Goal: Obtain resource: Obtain resource

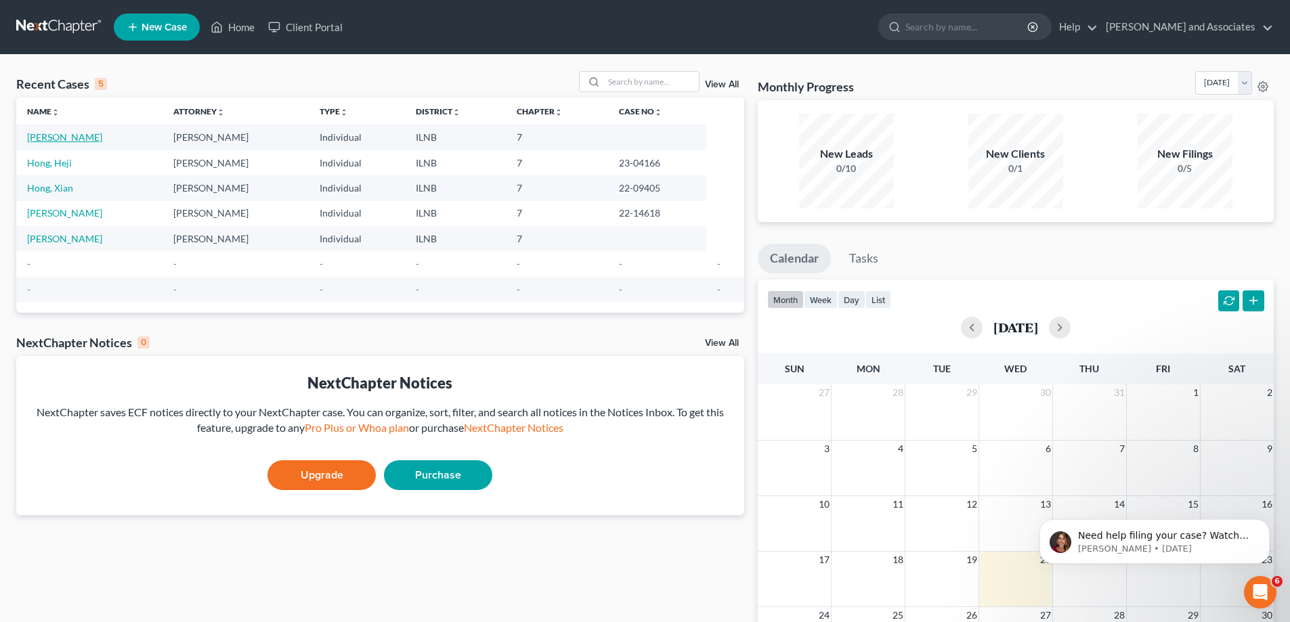
click at [50, 138] on link "[PERSON_NAME]" at bounding box center [64, 137] width 75 height 12
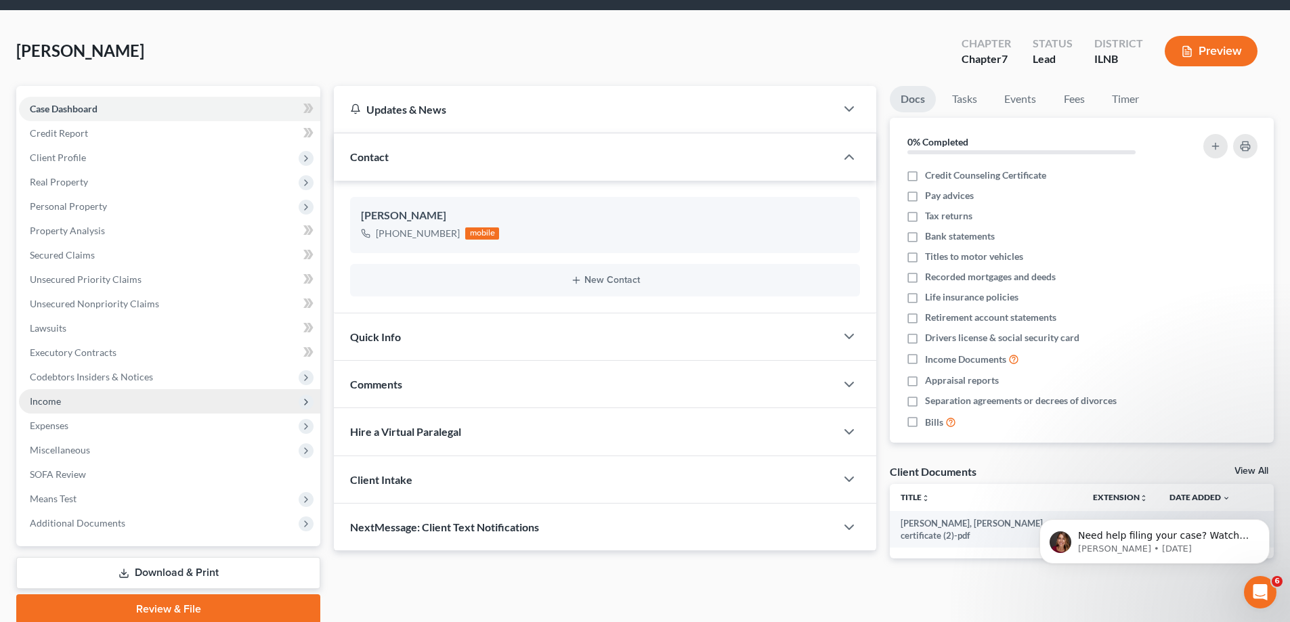
scroll to position [98, 0]
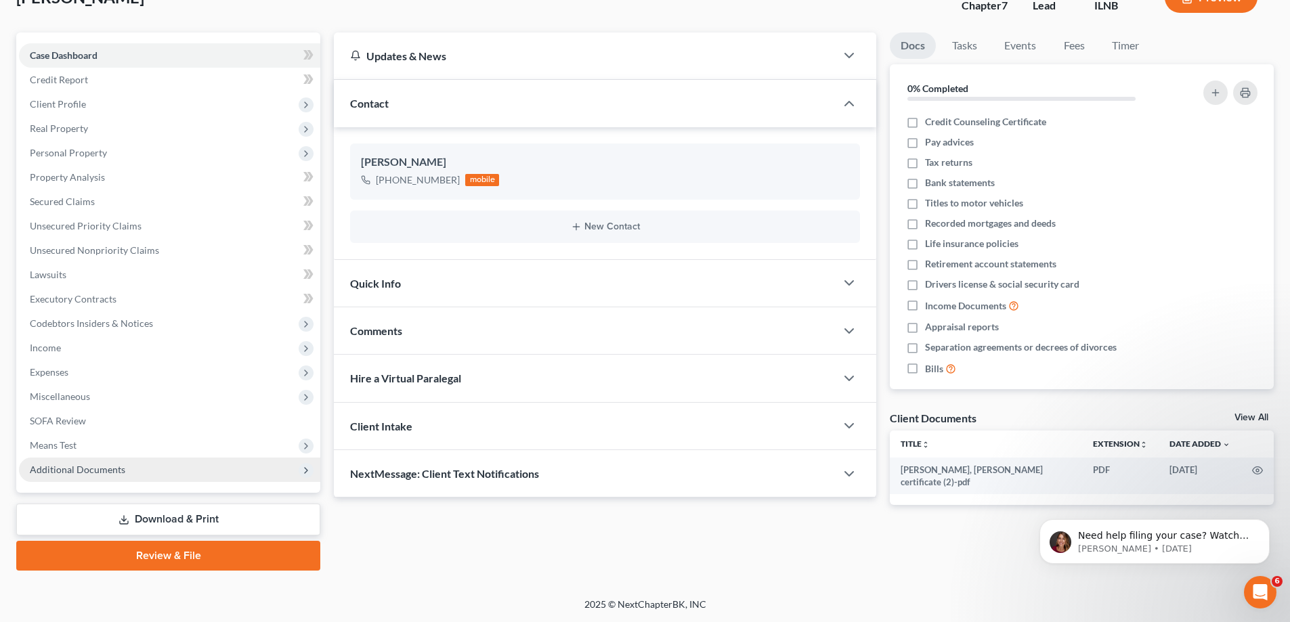
click at [218, 472] on span "Additional Documents" at bounding box center [169, 470] width 301 height 24
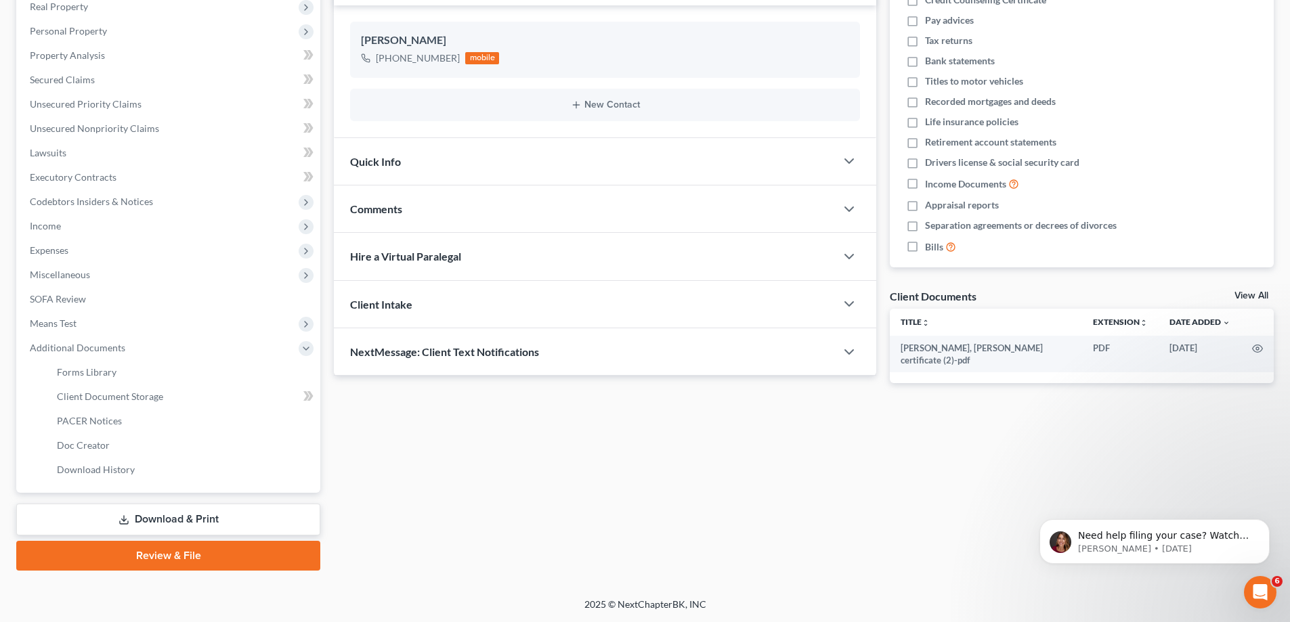
click at [230, 522] on link "Download & Print" at bounding box center [168, 520] width 304 height 32
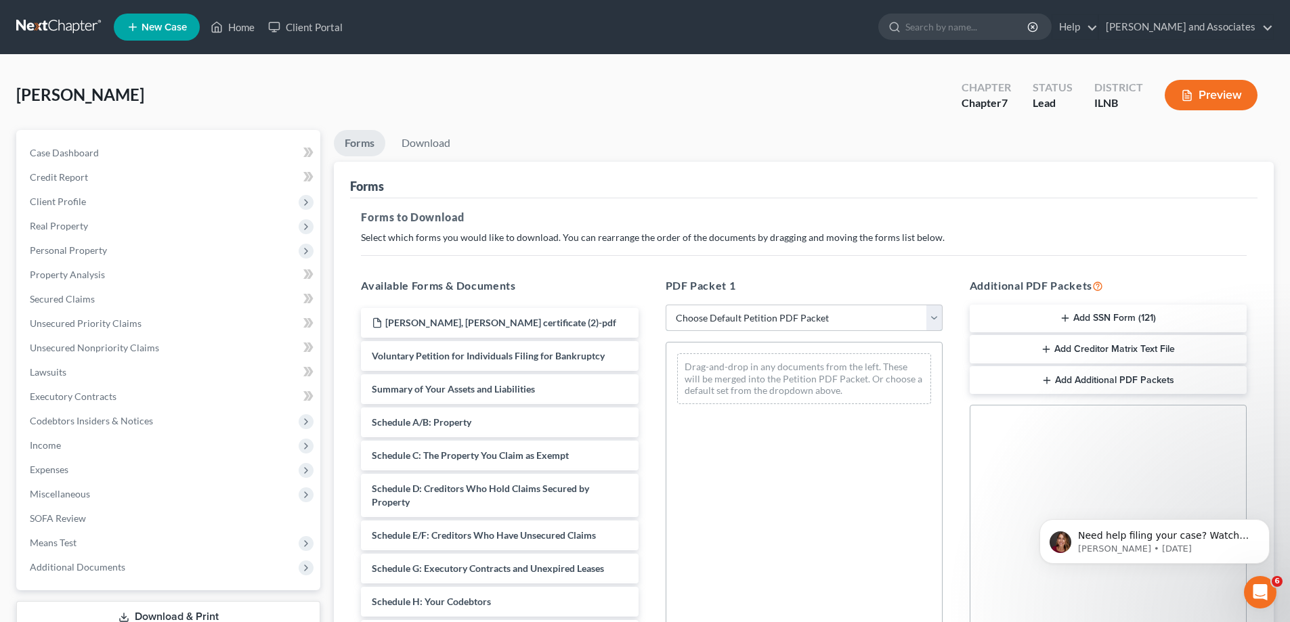
click at [932, 318] on select "Choose Default Petition PDF Packet Complete Bankruptcy Petition (all forms and …" at bounding box center [804, 318] width 277 height 27
select select "0"
click at [666, 305] on select "Choose Default Petition PDF Packet Complete Bankruptcy Petition (all forms and …" at bounding box center [804, 318] width 277 height 27
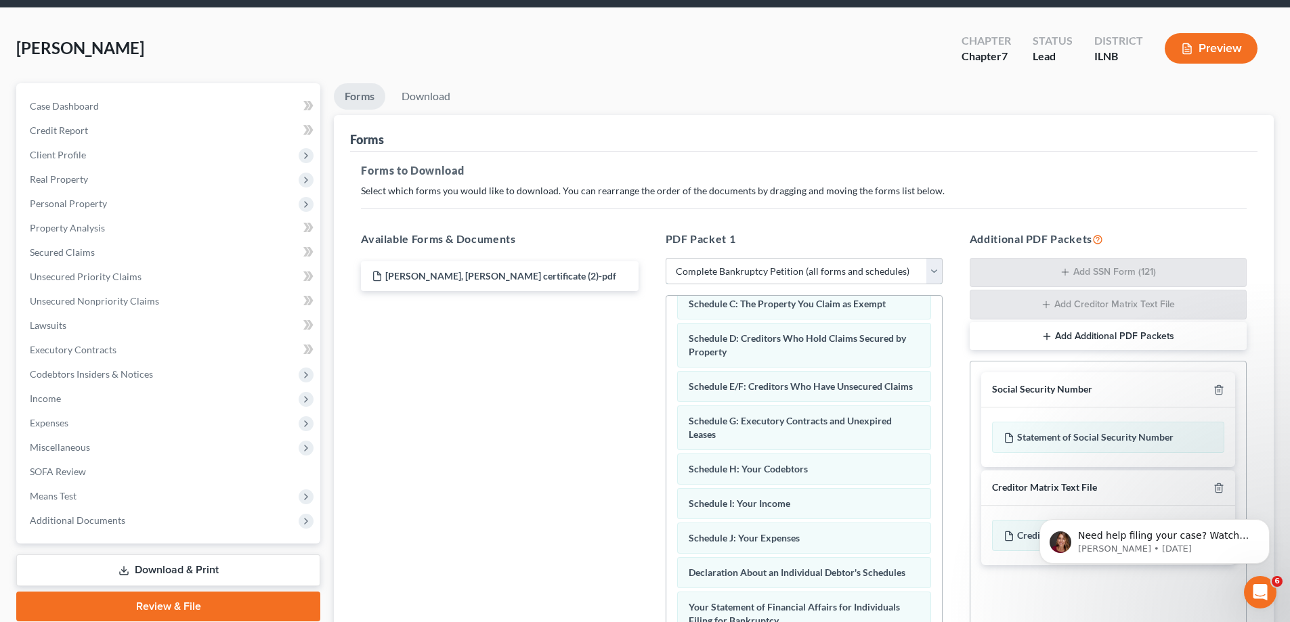
scroll to position [68, 0]
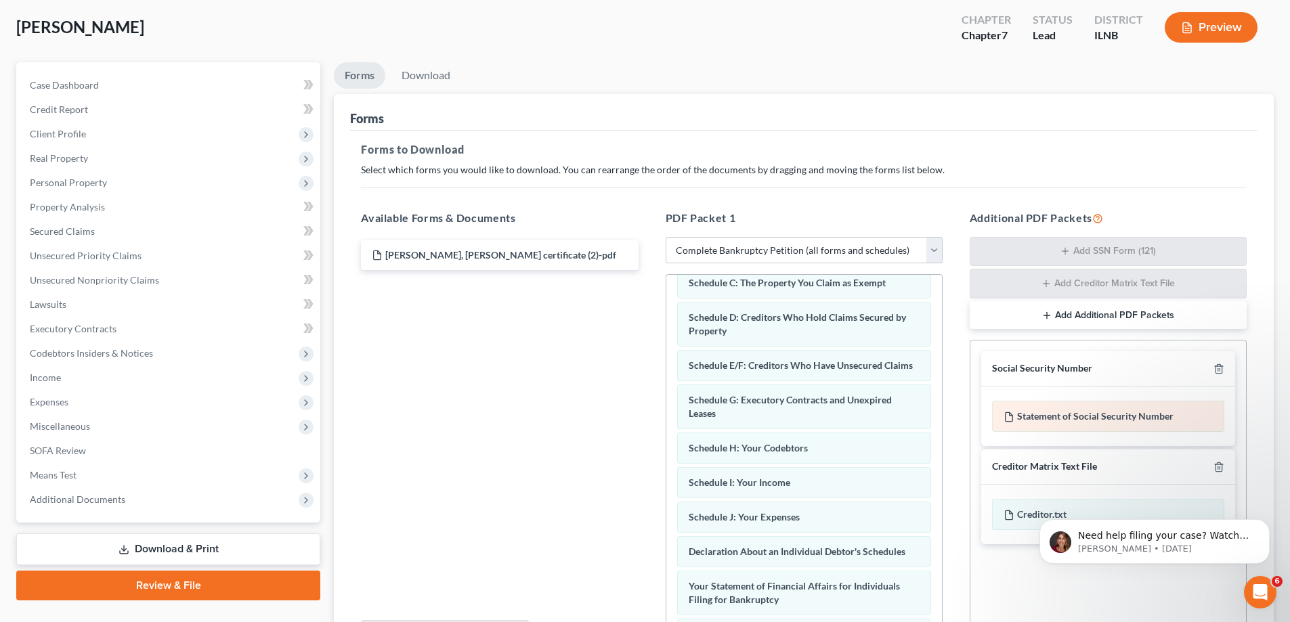
click at [1096, 416] on div "Statement of Social Security Number" at bounding box center [1108, 416] width 232 height 31
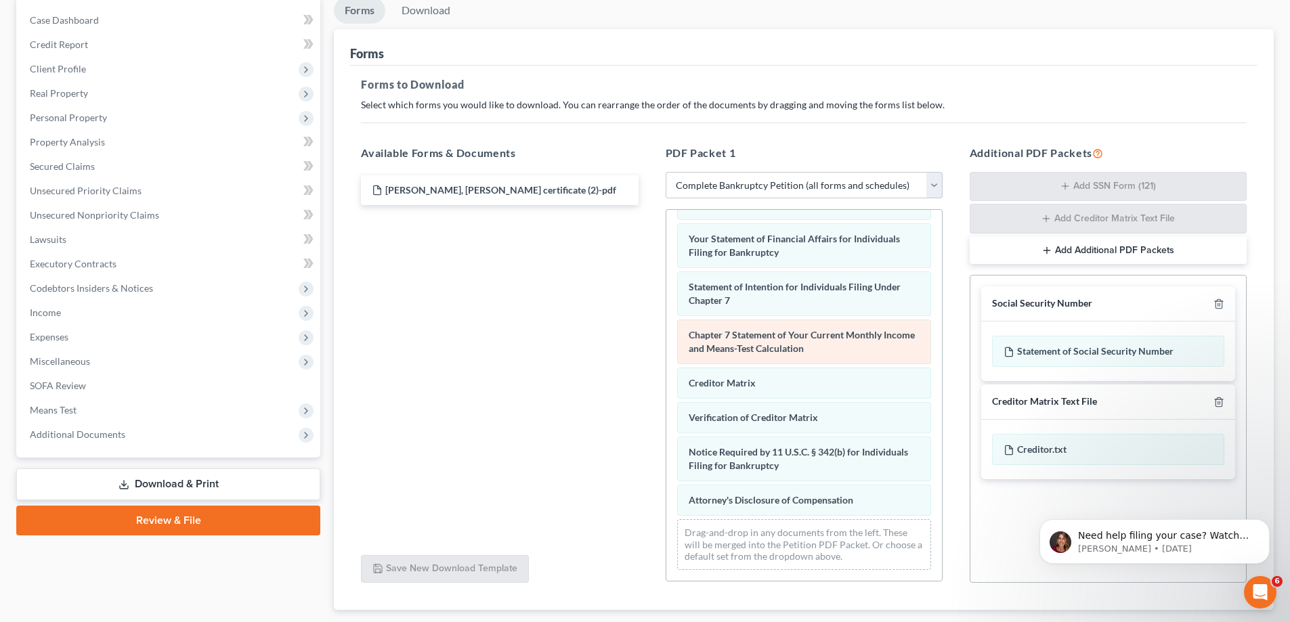
scroll to position [215, 0]
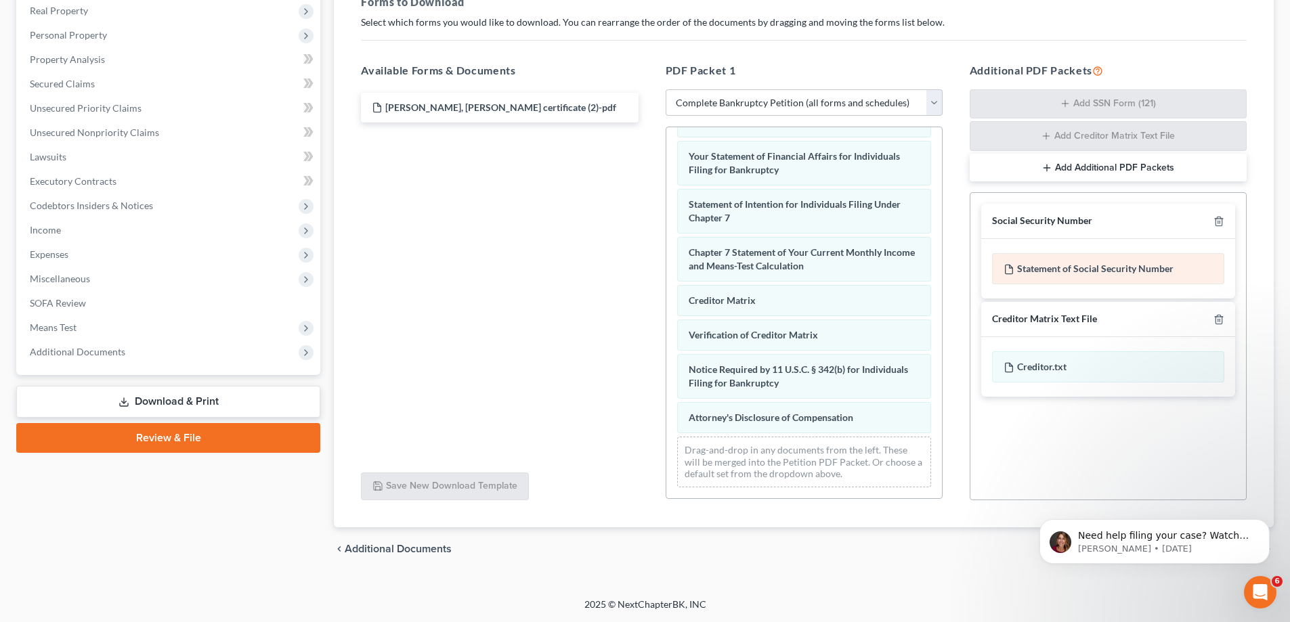
click at [1140, 270] on div "Statement of Social Security Number" at bounding box center [1108, 268] width 232 height 31
click at [1094, 266] on div "Statement of Social Security Number" at bounding box center [1108, 268] width 232 height 31
click at [1059, 225] on div "Social Security Number" at bounding box center [1042, 221] width 100 height 13
click at [1059, 224] on div "Social Security Number" at bounding box center [1042, 221] width 100 height 13
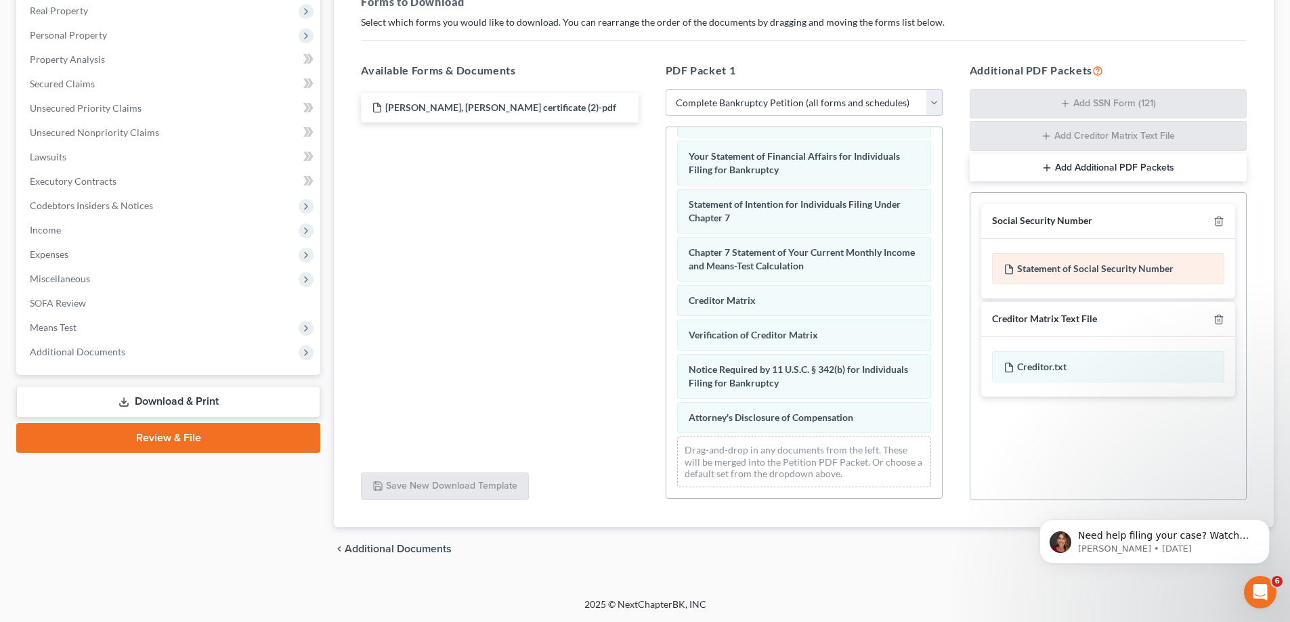
click at [1062, 274] on div "Statement of Social Security Number" at bounding box center [1108, 268] width 232 height 31
click at [356, 546] on span "Additional Documents" at bounding box center [398, 549] width 107 height 11
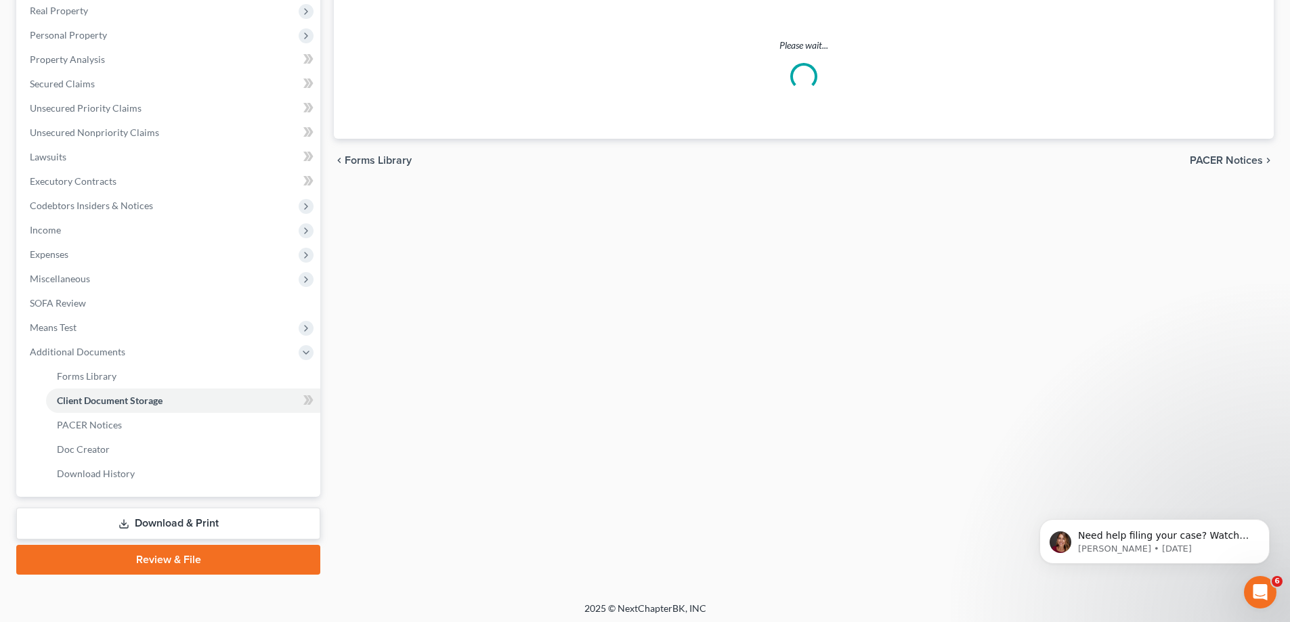
scroll to position [98, 0]
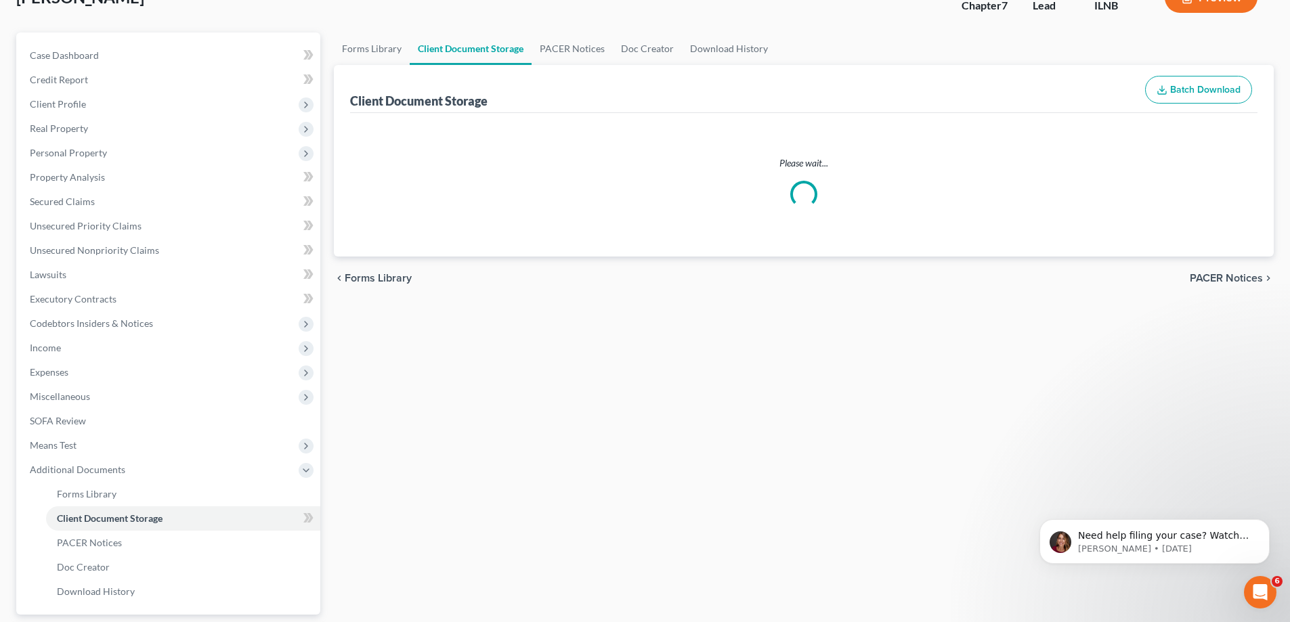
select select "0"
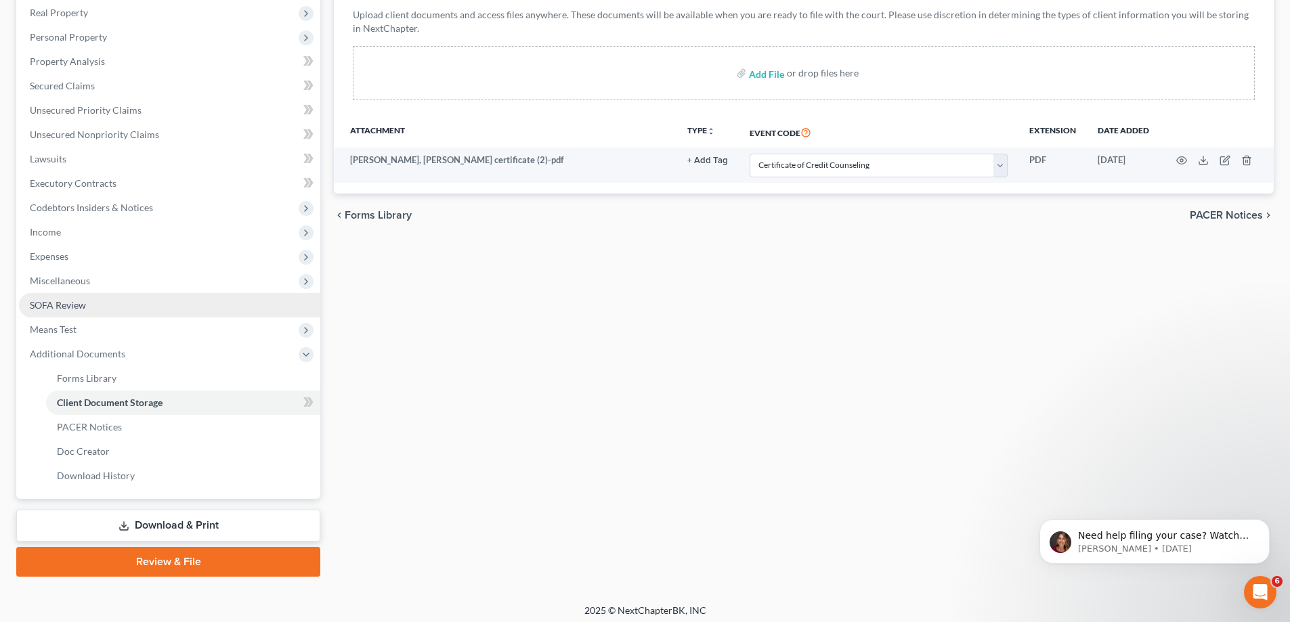
scroll to position [219, 0]
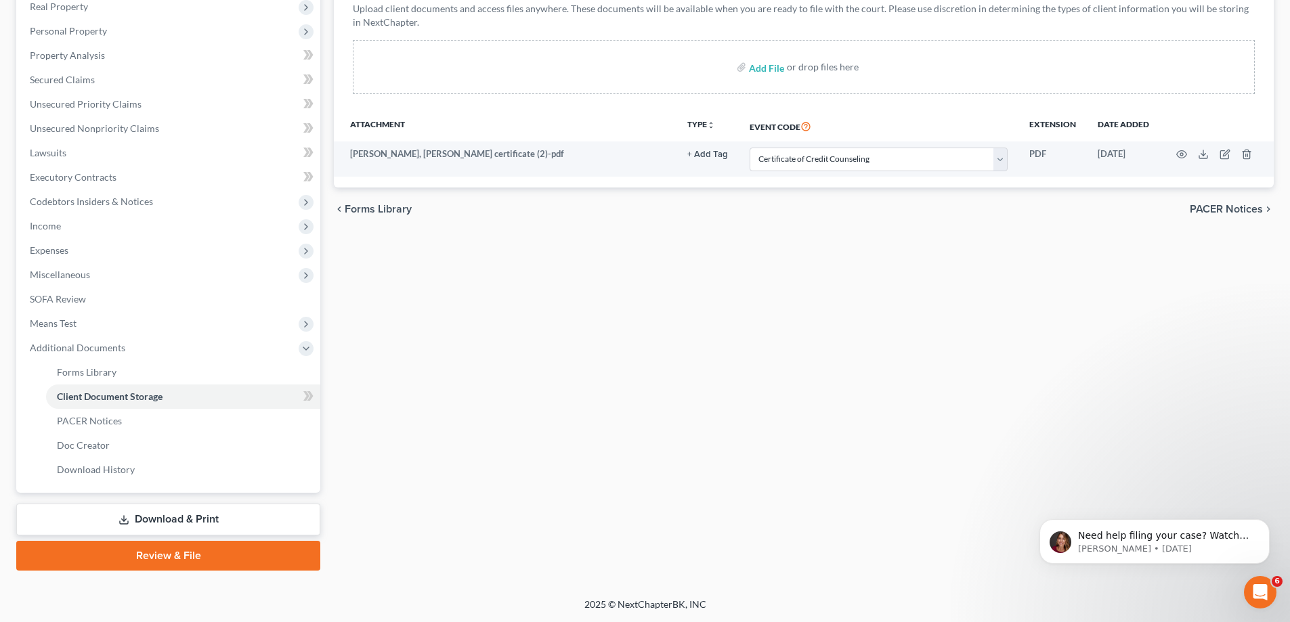
click at [206, 557] on link "Review & File" at bounding box center [168, 556] width 304 height 30
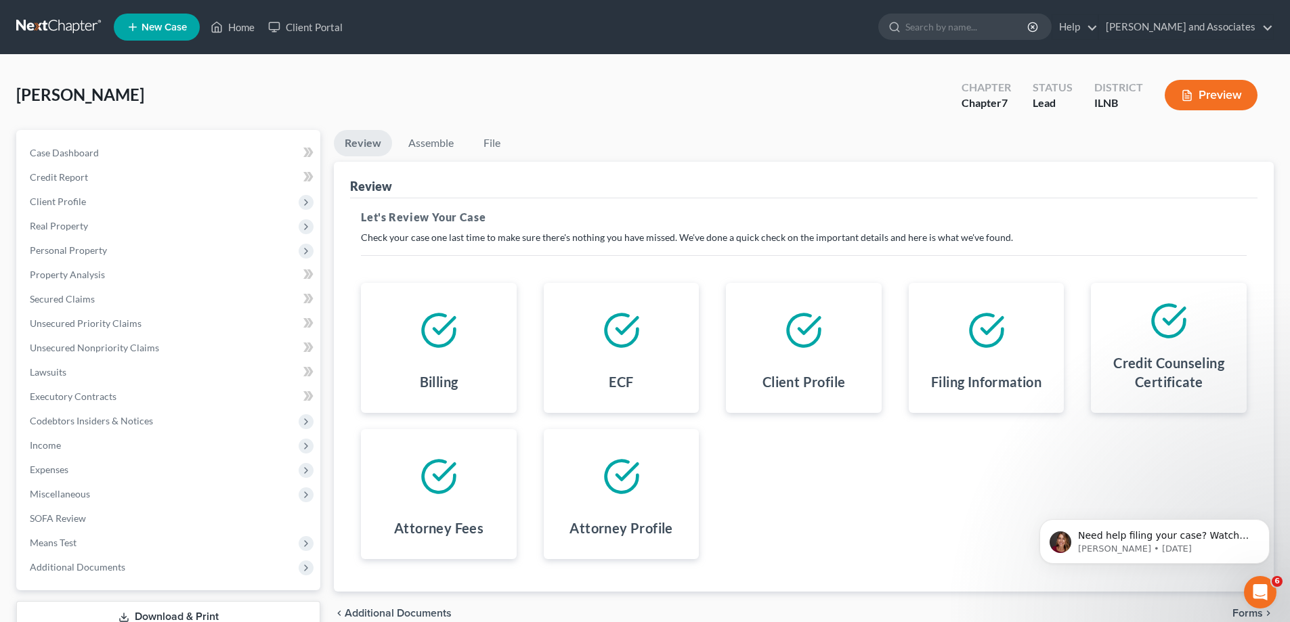
select select "0"
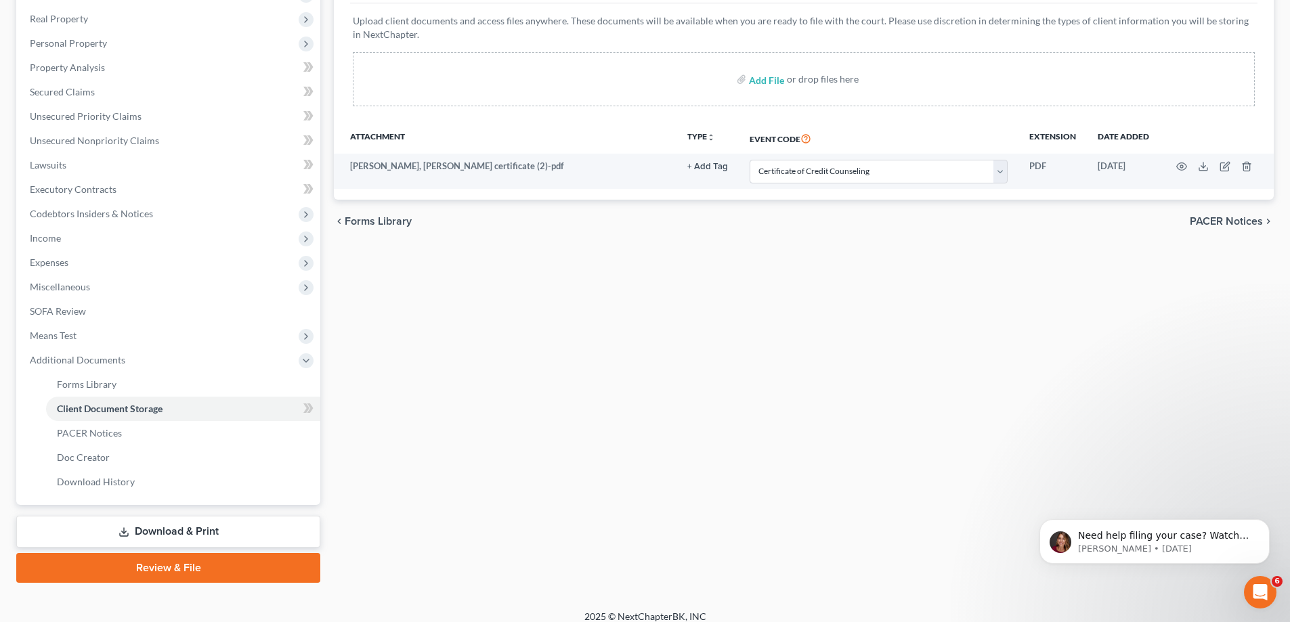
scroll to position [219, 0]
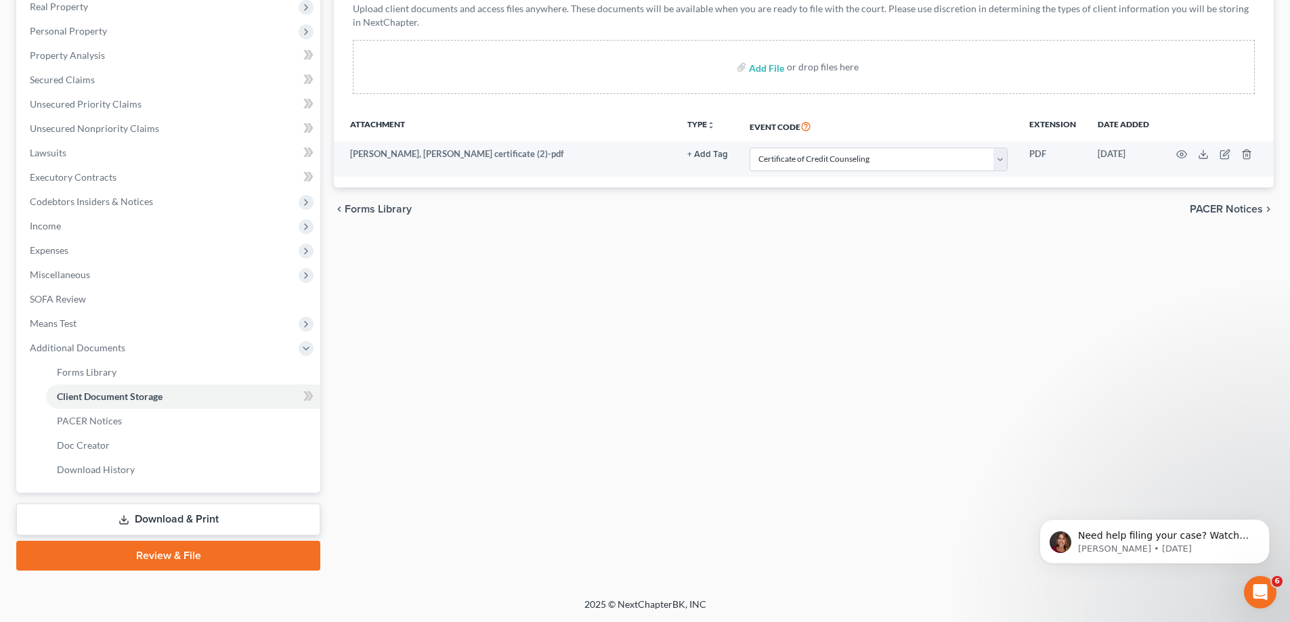
click at [276, 519] on link "Download & Print" at bounding box center [168, 520] width 304 height 32
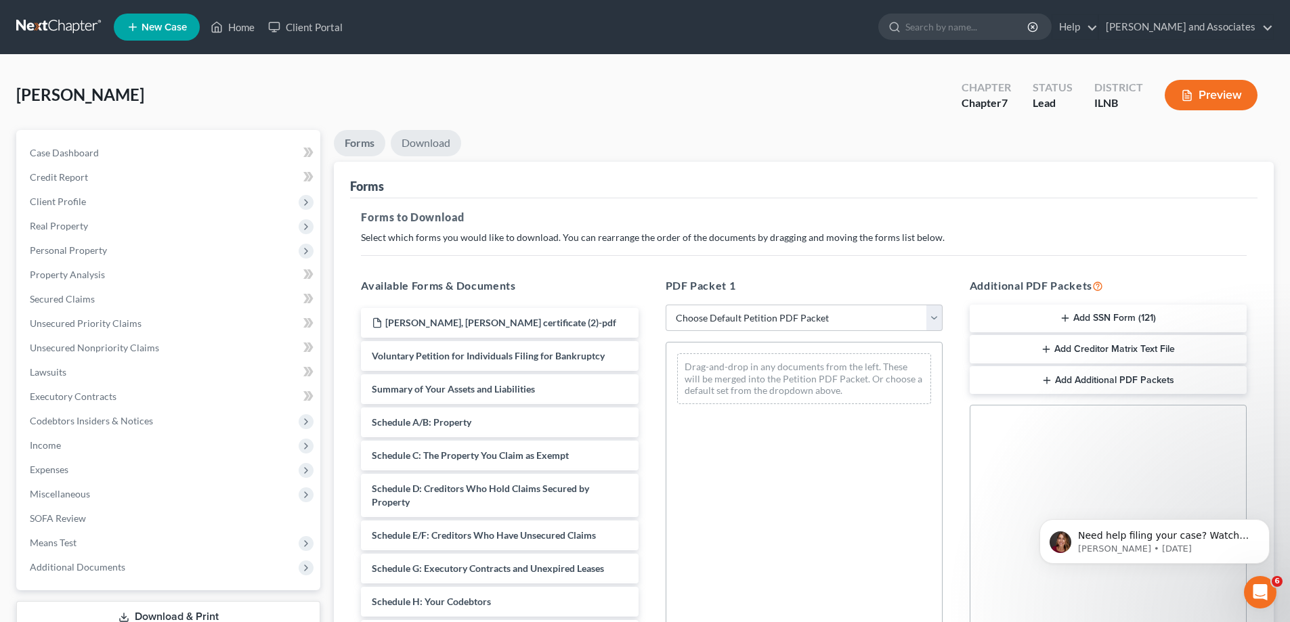
click at [431, 141] on link "Download" at bounding box center [426, 143] width 70 height 26
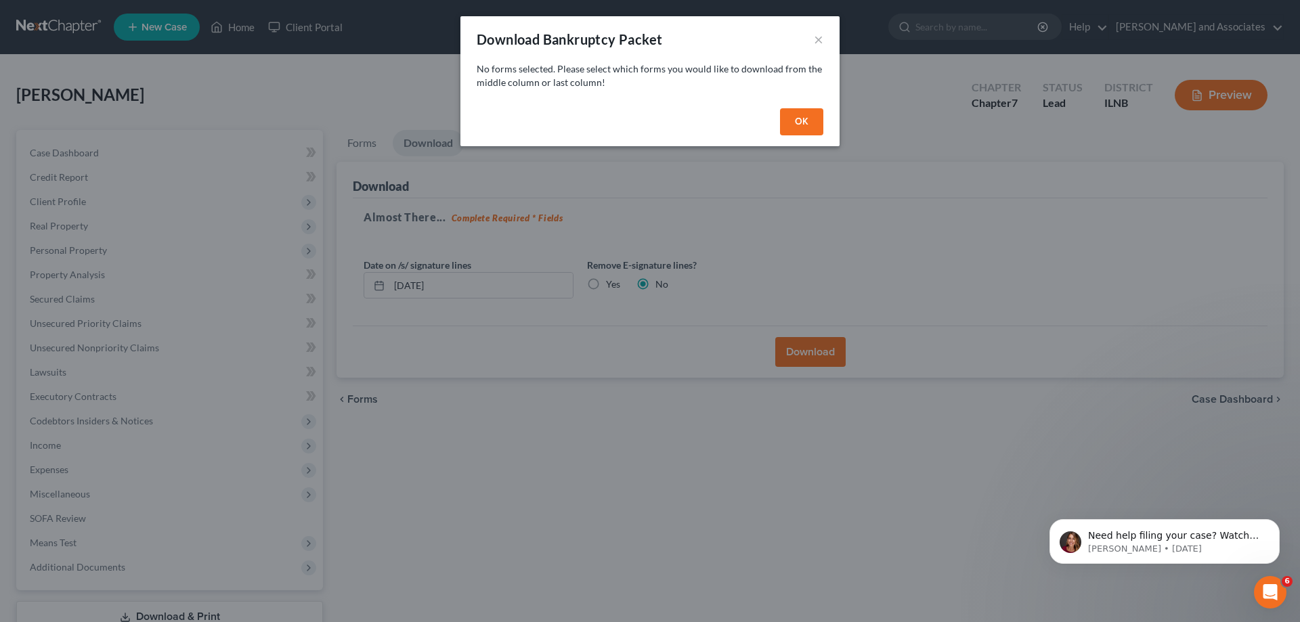
click at [808, 124] on button "OK" at bounding box center [801, 121] width 43 height 27
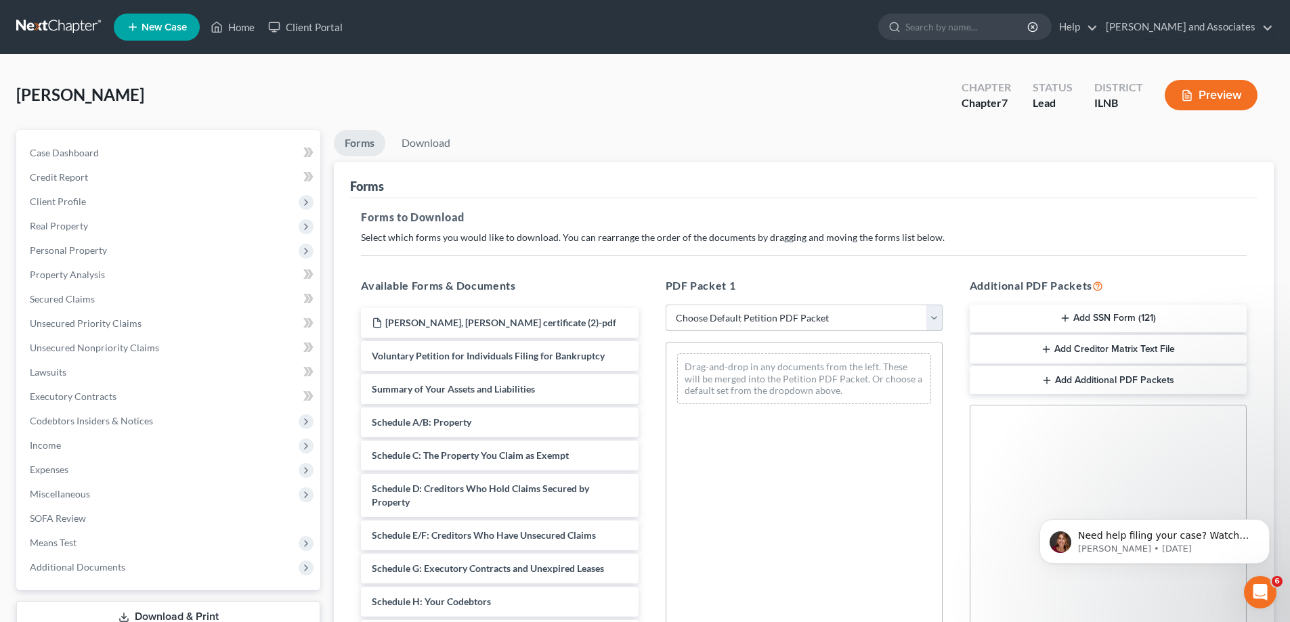
click at [940, 320] on select "Choose Default Petition PDF Packet Complete Bankruptcy Petition (all forms and …" at bounding box center [804, 318] width 277 height 27
select select "0"
click at [666, 305] on select "Choose Default Petition PDF Packet Complete Bankruptcy Petition (all forms and …" at bounding box center [804, 318] width 277 height 27
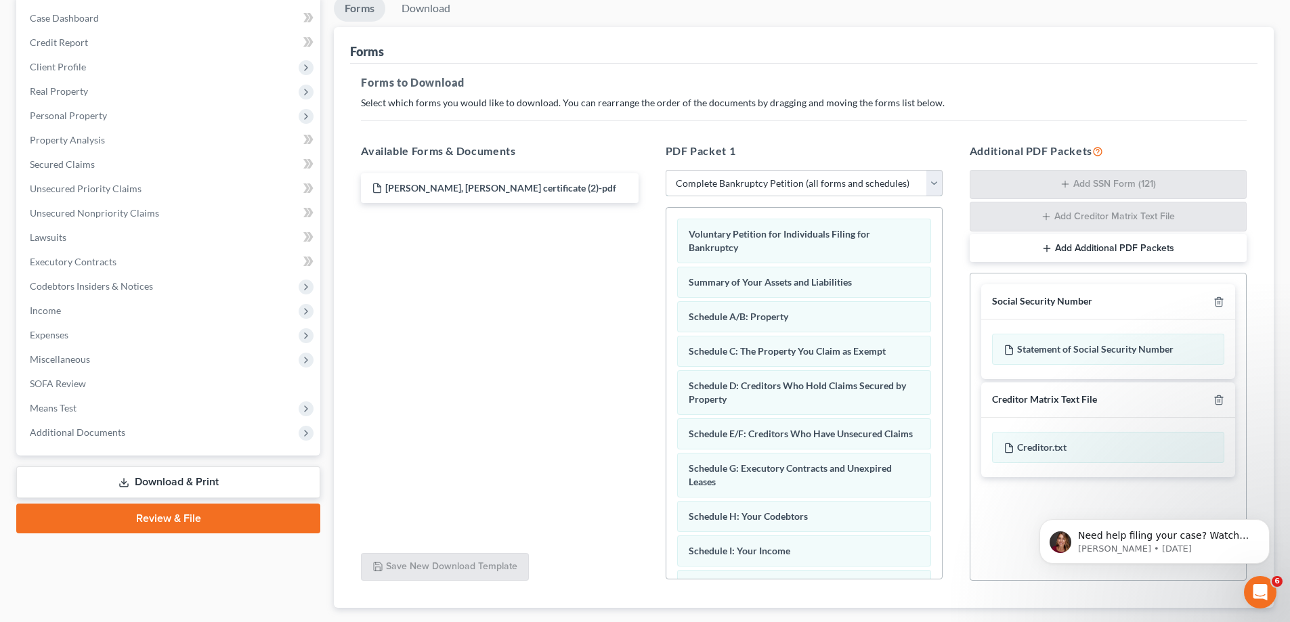
scroll to position [135, 0]
click at [1115, 347] on div "Statement of Social Security Number" at bounding box center [1108, 348] width 232 height 31
click at [1057, 347] on div "Statement of Social Security Number" at bounding box center [1108, 348] width 232 height 31
click at [1134, 351] on div "Statement of Social Security Number" at bounding box center [1108, 348] width 232 height 31
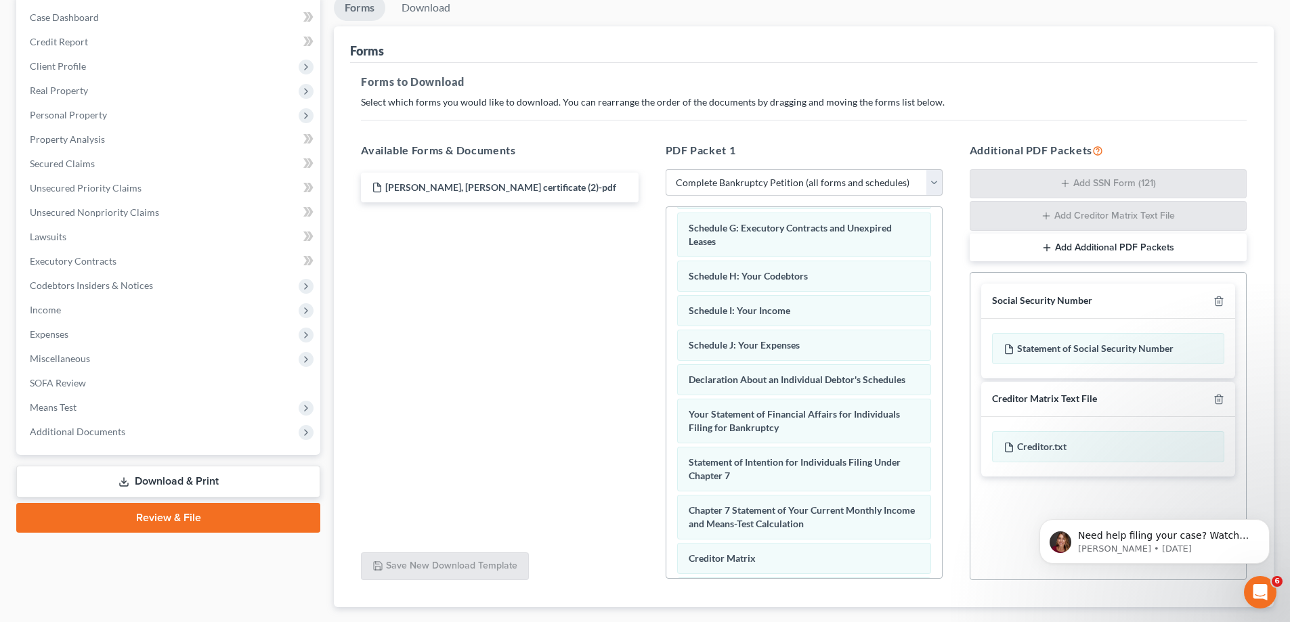
scroll to position [431, 0]
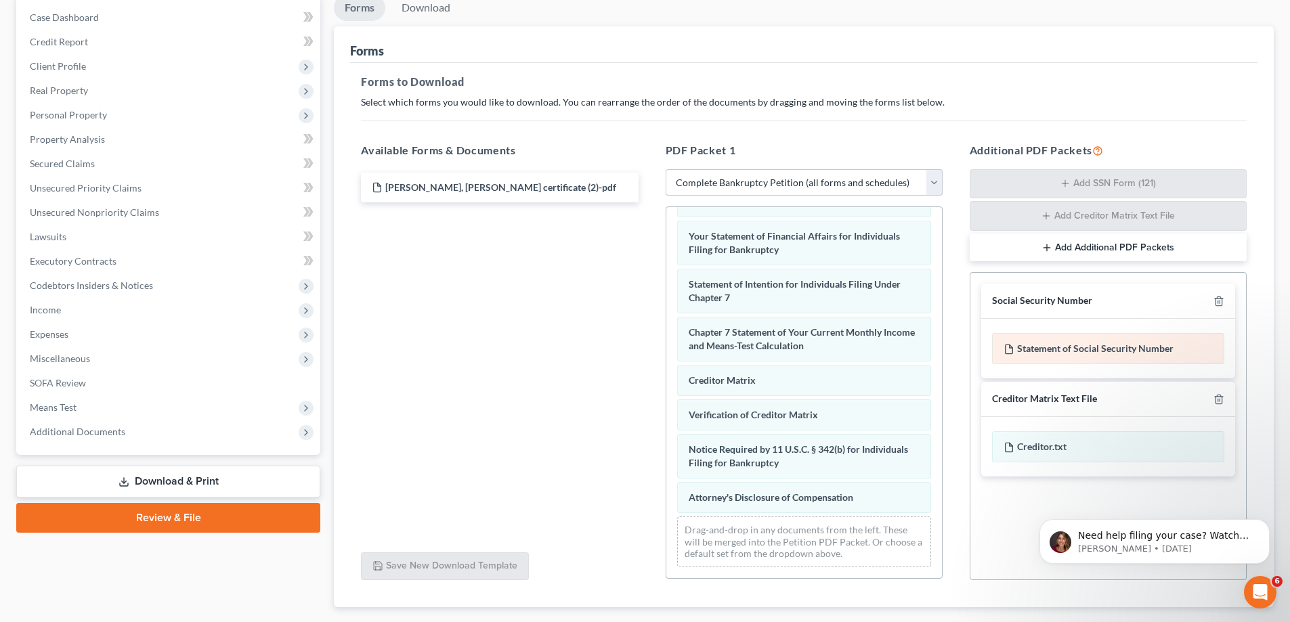
click at [1134, 344] on div "Statement of Social Security Number" at bounding box center [1108, 348] width 232 height 31
click at [1174, 345] on div "Statement of Social Security Number" at bounding box center [1108, 348] width 232 height 31
click at [1123, 349] on div "Statement of Social Security Number" at bounding box center [1108, 348] width 232 height 31
click at [1159, 345] on div "Statement of Social Security Number" at bounding box center [1108, 348] width 232 height 31
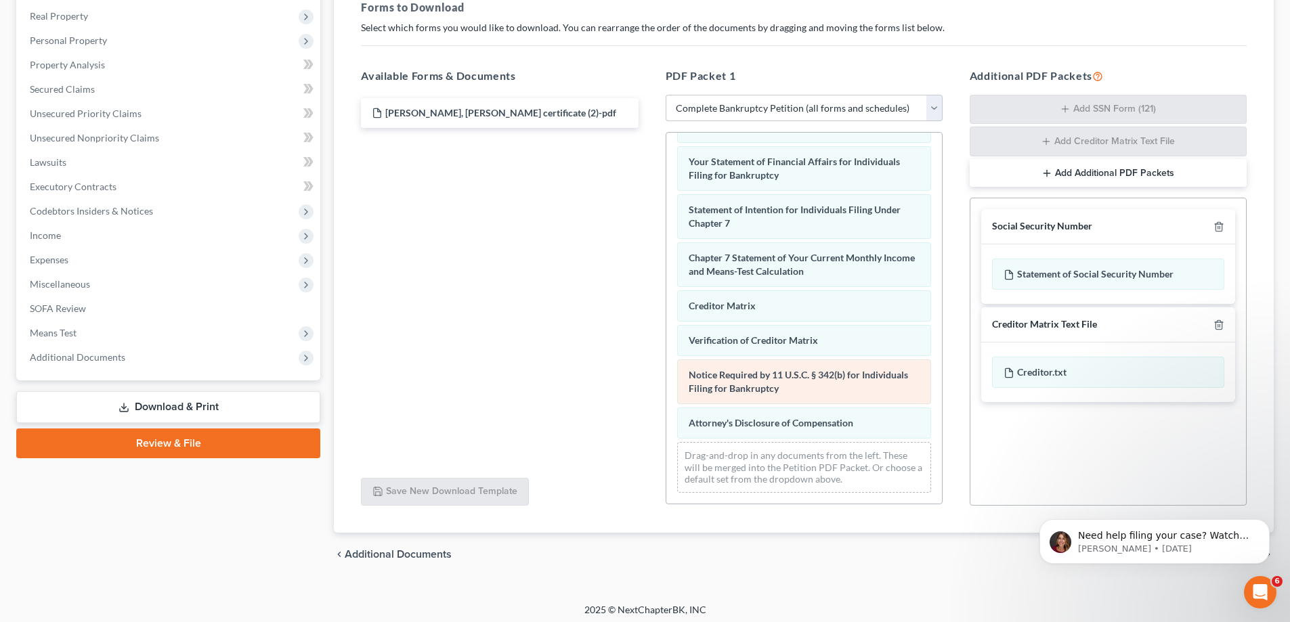
scroll to position [215, 0]
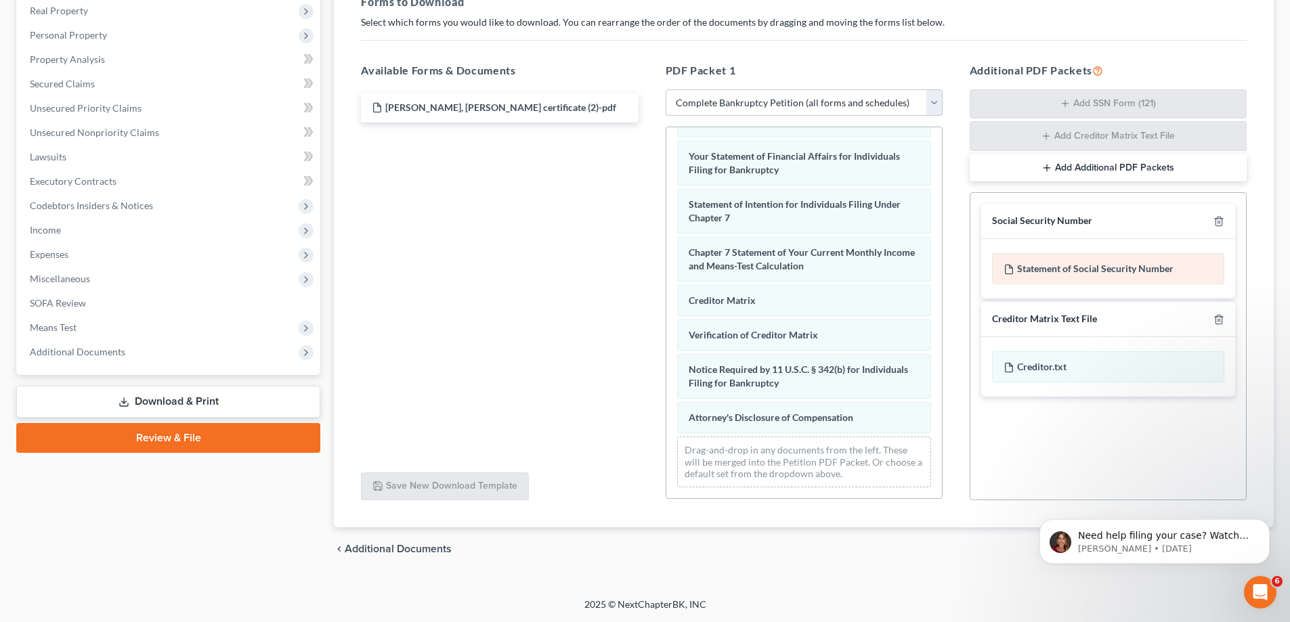
click at [1058, 267] on div "Statement of Social Security Number" at bounding box center [1108, 268] width 232 height 31
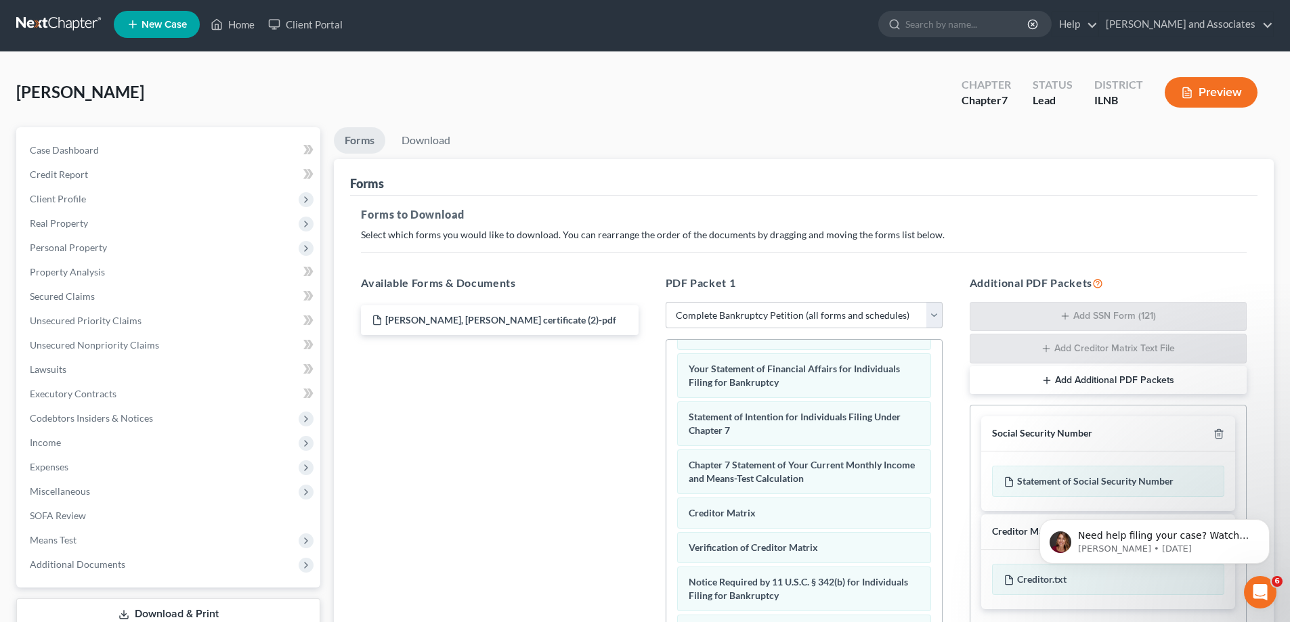
scroll to position [0, 0]
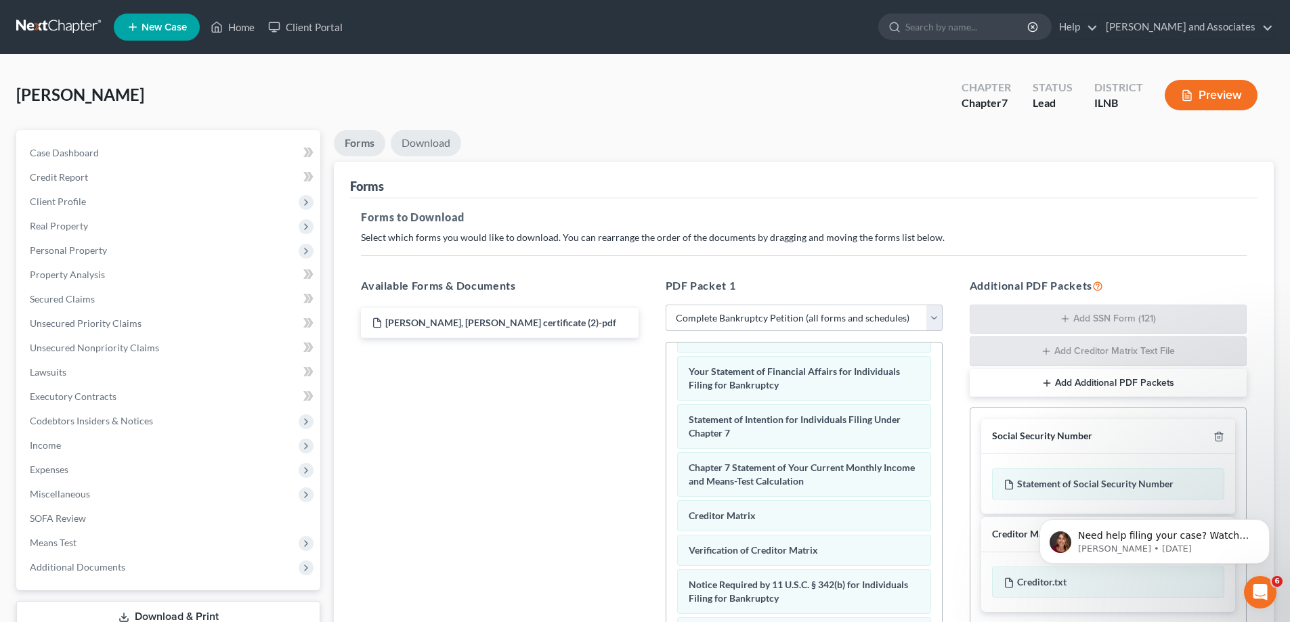
click at [419, 146] on link "Download" at bounding box center [426, 143] width 70 height 26
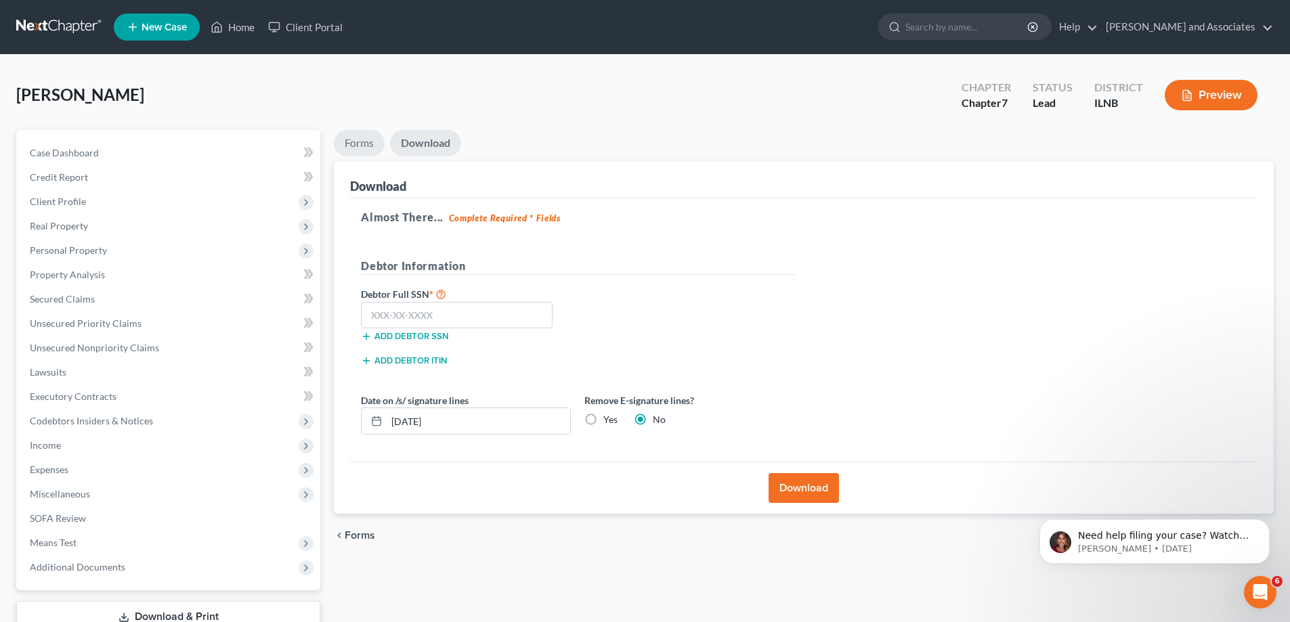
click at [356, 140] on link "Forms" at bounding box center [359, 143] width 51 height 26
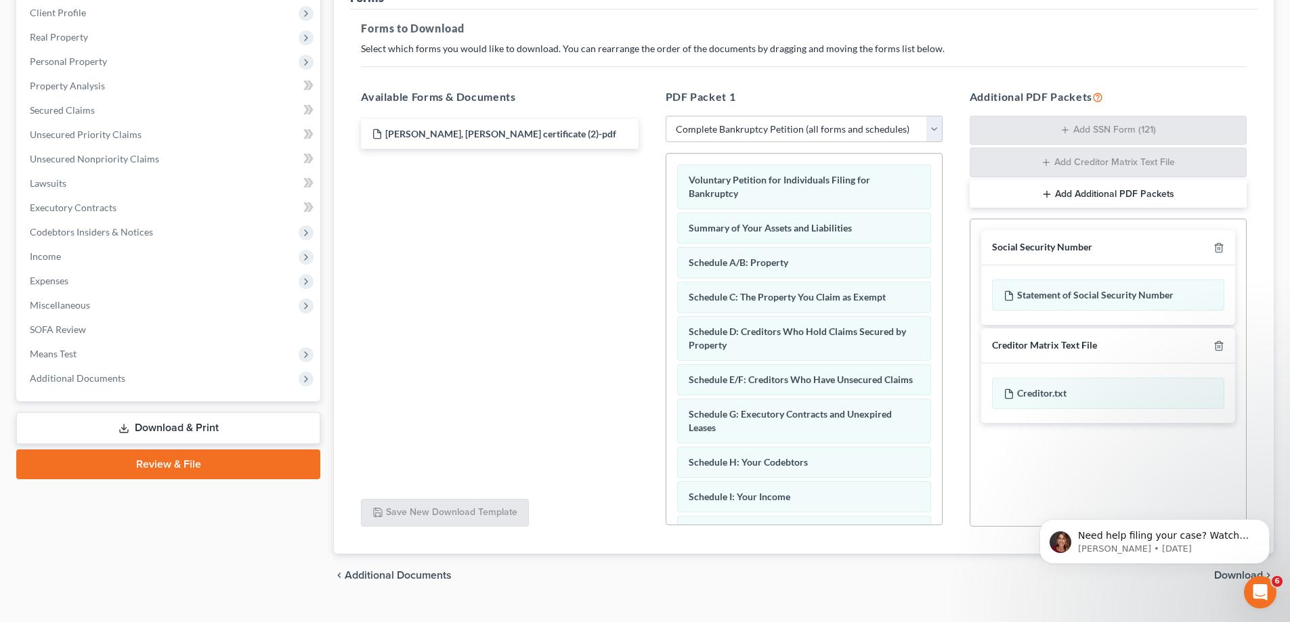
scroll to position [215, 0]
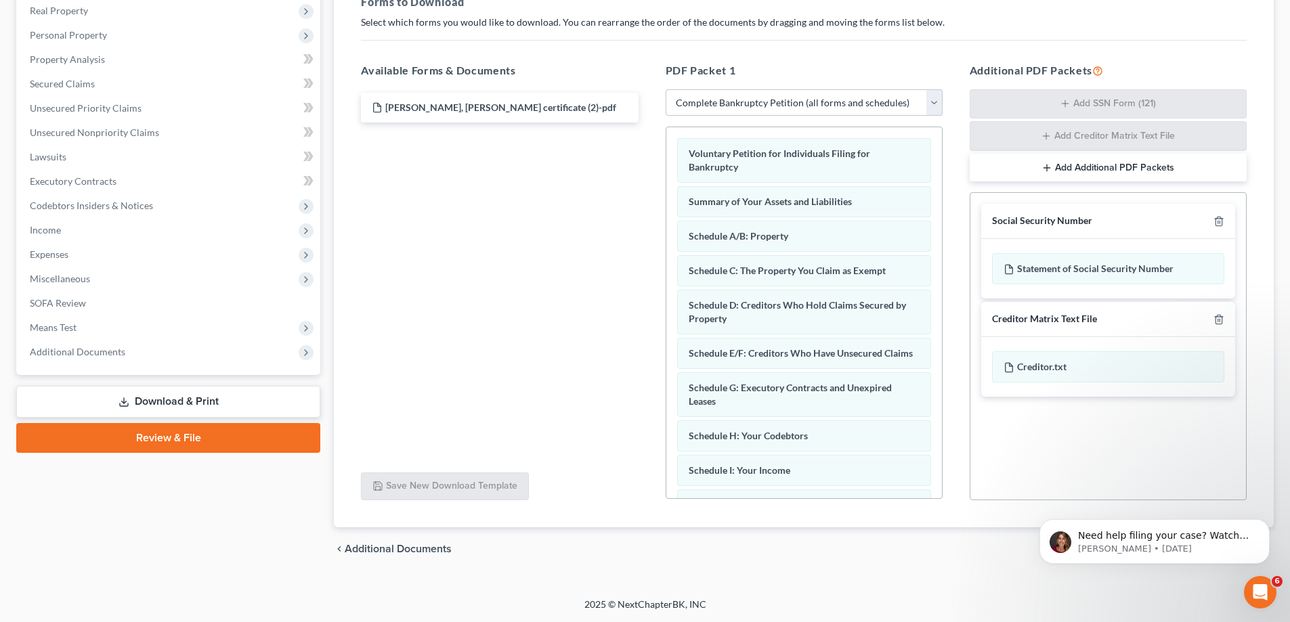
click at [588, 193] on div "[PERSON_NAME], [PERSON_NAME] certificate (2)-pdf" at bounding box center [499, 275] width 299 height 372
